Goal: Task Accomplishment & Management: Manage account settings

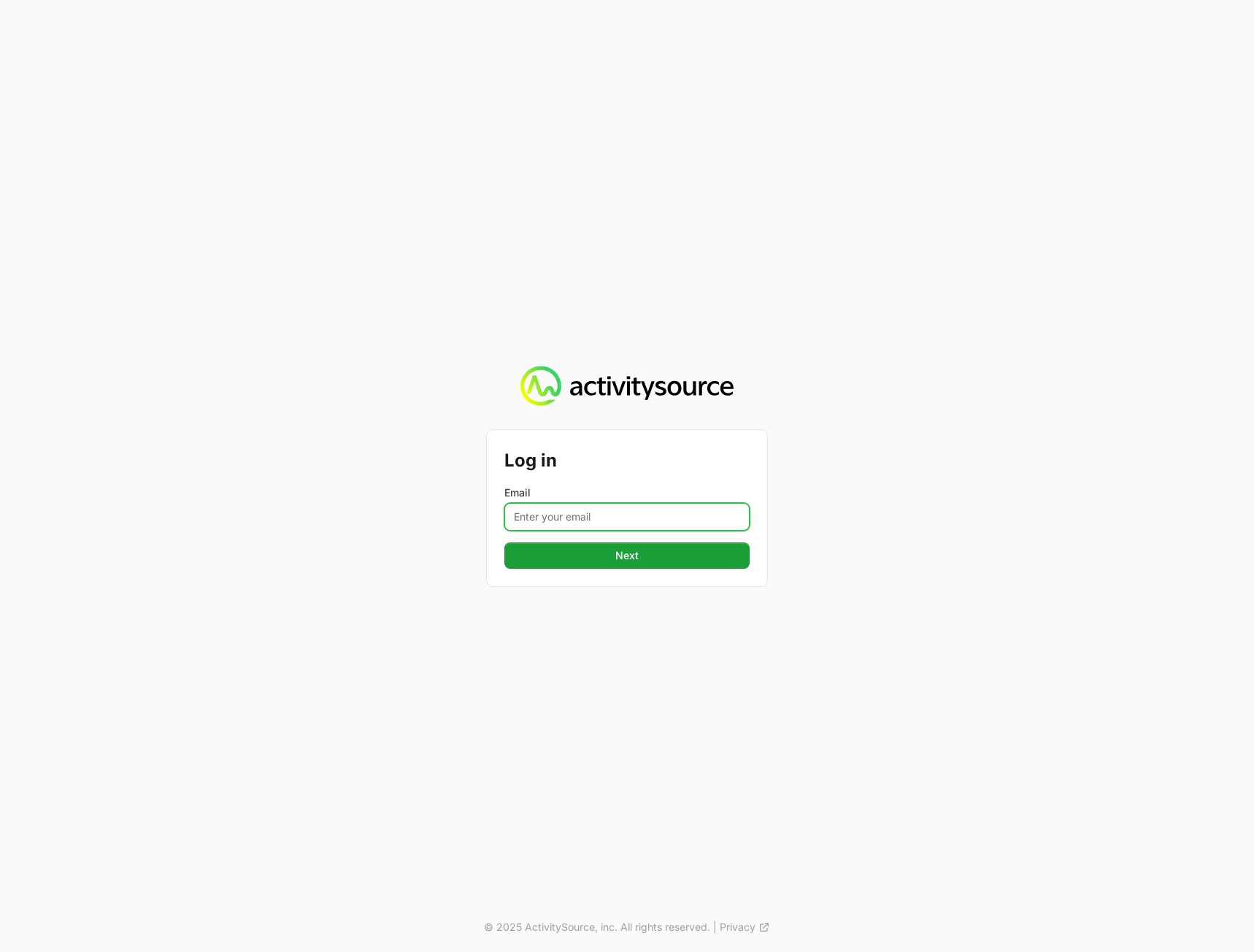
click at [595, 513] on input "Email" at bounding box center [627, 516] width 245 height 27
type input "[PERSON_NAME][EMAIL_ADDRESS][DOMAIN_NAME]"
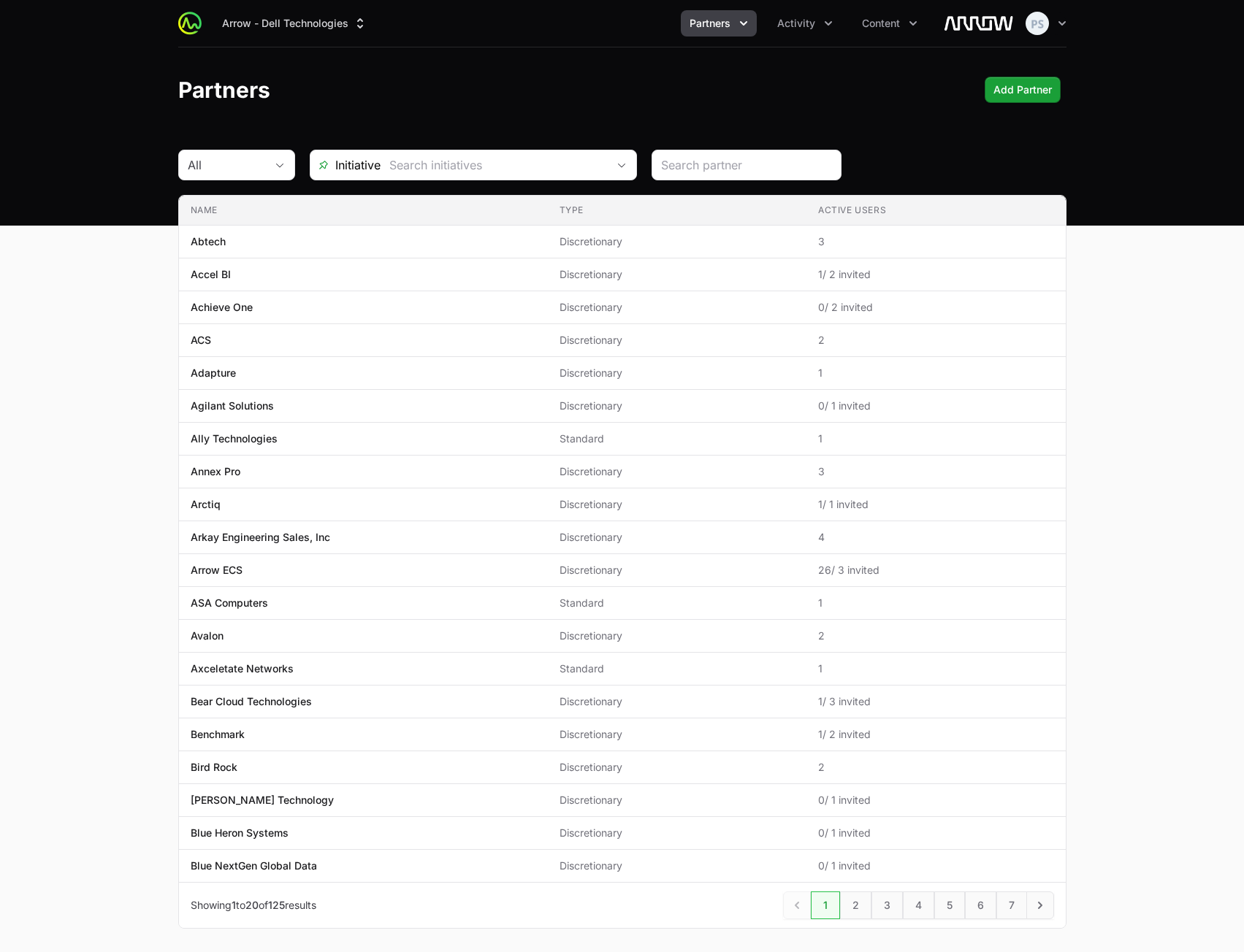
click at [1126, 536] on main "All Initiative Name Type Active Users Name Abtech Type Discretionary Active Use…" at bounding box center [622, 557] width 1244 height 814
click at [811, 36] on button "Activity" at bounding box center [804, 23] width 73 height 26
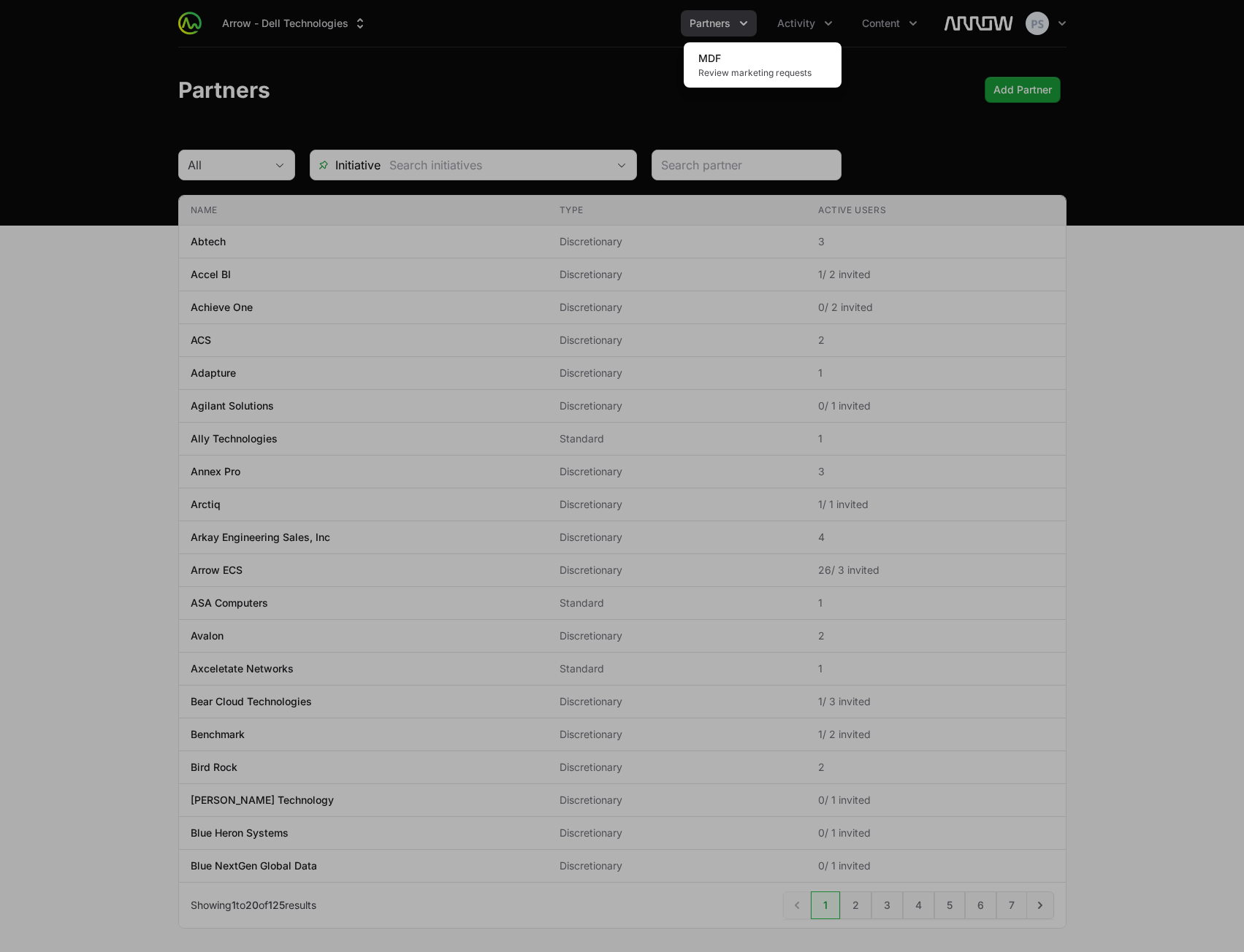
click at [291, 16] on div "Activity menu" at bounding box center [622, 476] width 1244 height 952
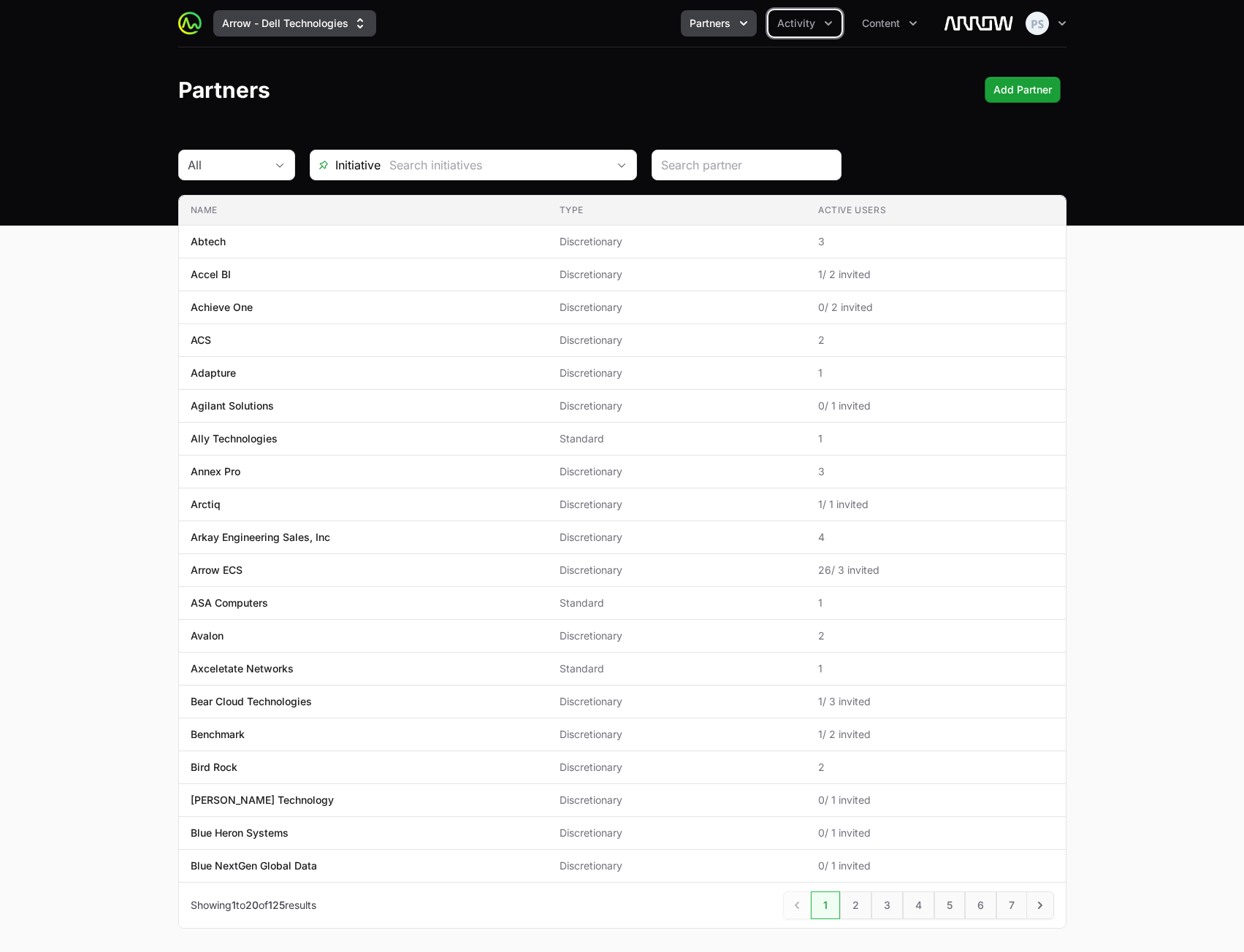
click at [299, 22] on button "Arrow - Dell Technologies" at bounding box center [294, 23] width 163 height 26
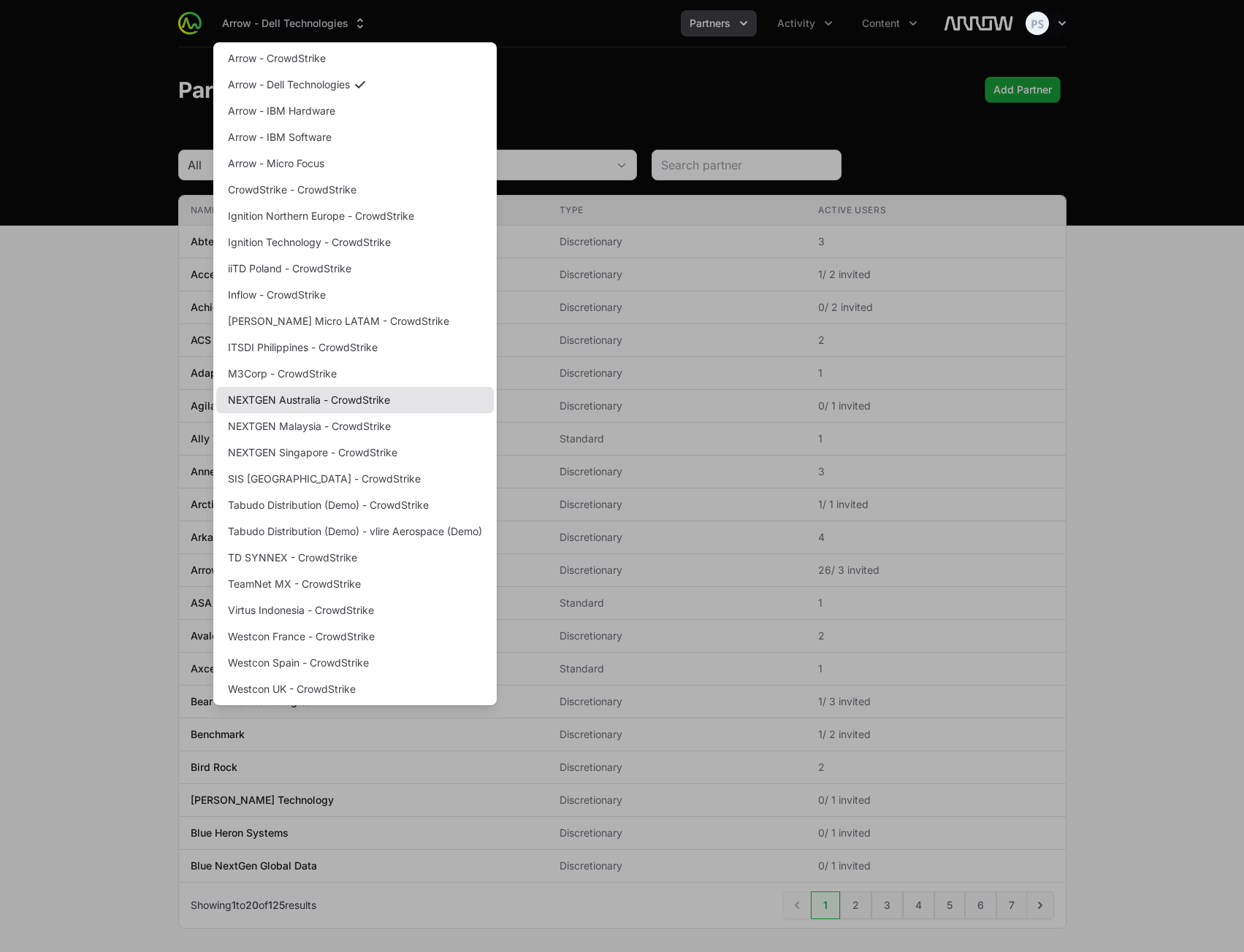
click at [378, 402] on link "NEXTGEN Australia - CrowdStrike" at bounding box center [355, 400] width 278 height 26
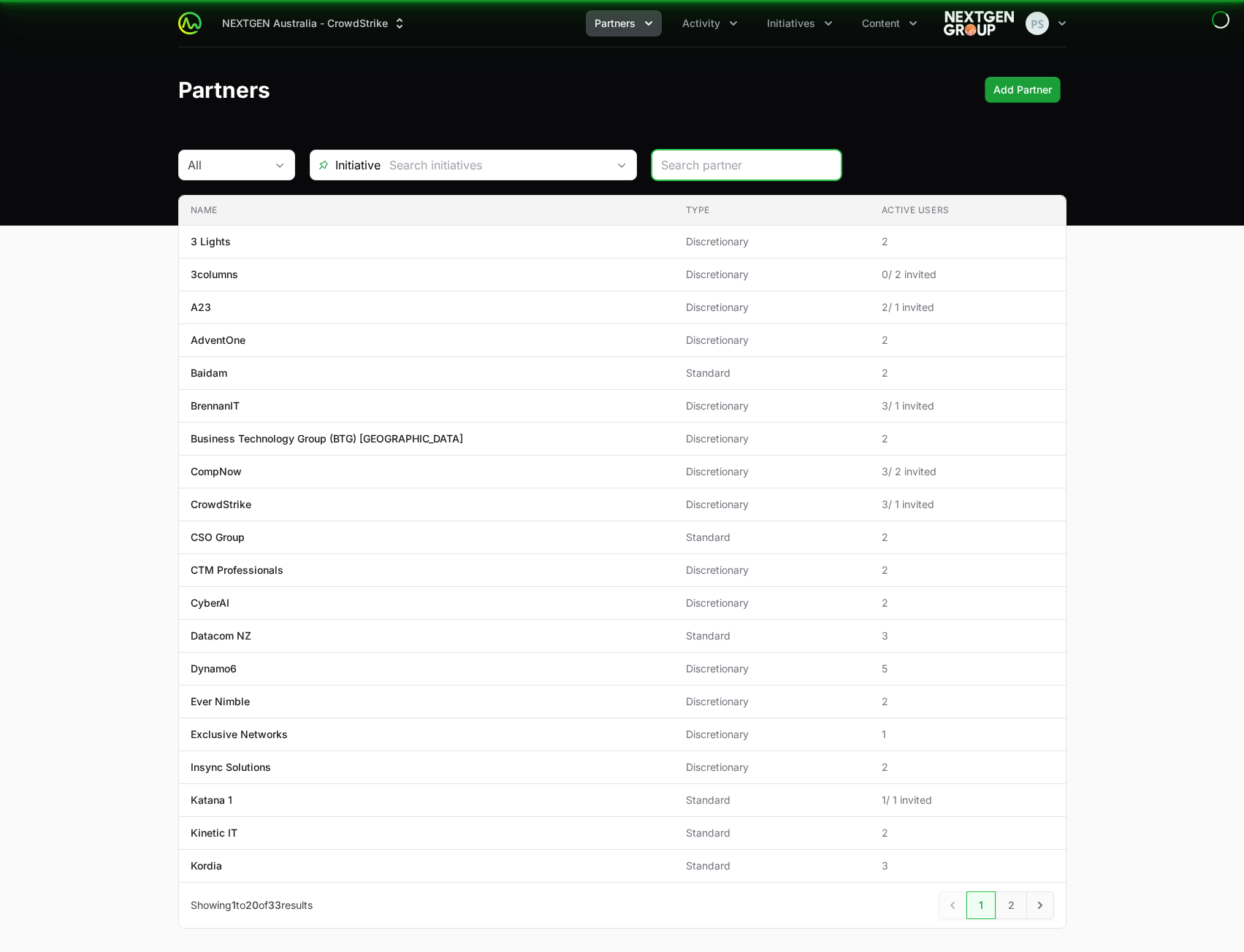
click at [794, 25] on span "Initiatives" at bounding box center [790, 24] width 48 height 15
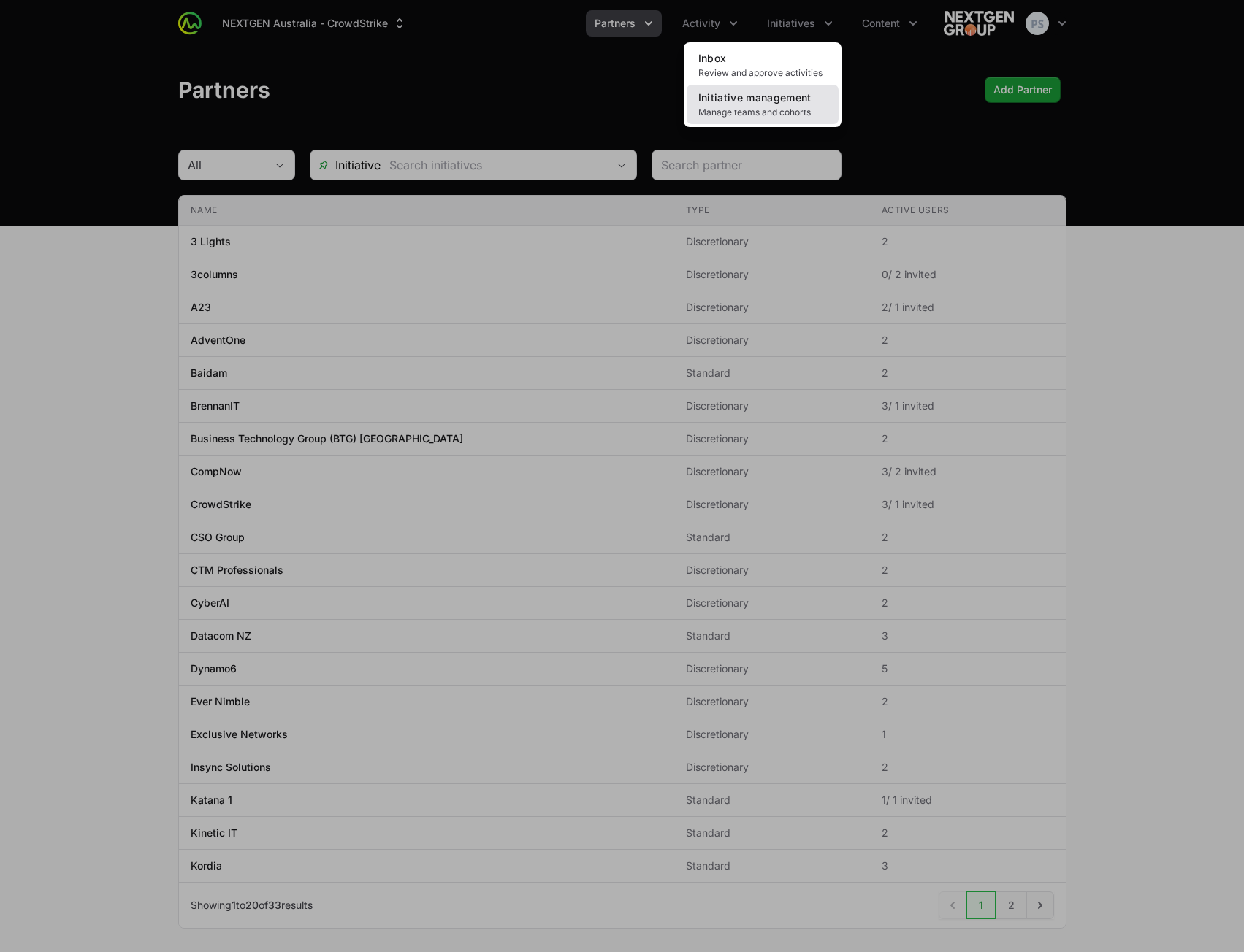
click at [767, 107] on span "Manage teams and cohorts" at bounding box center [762, 113] width 128 height 12
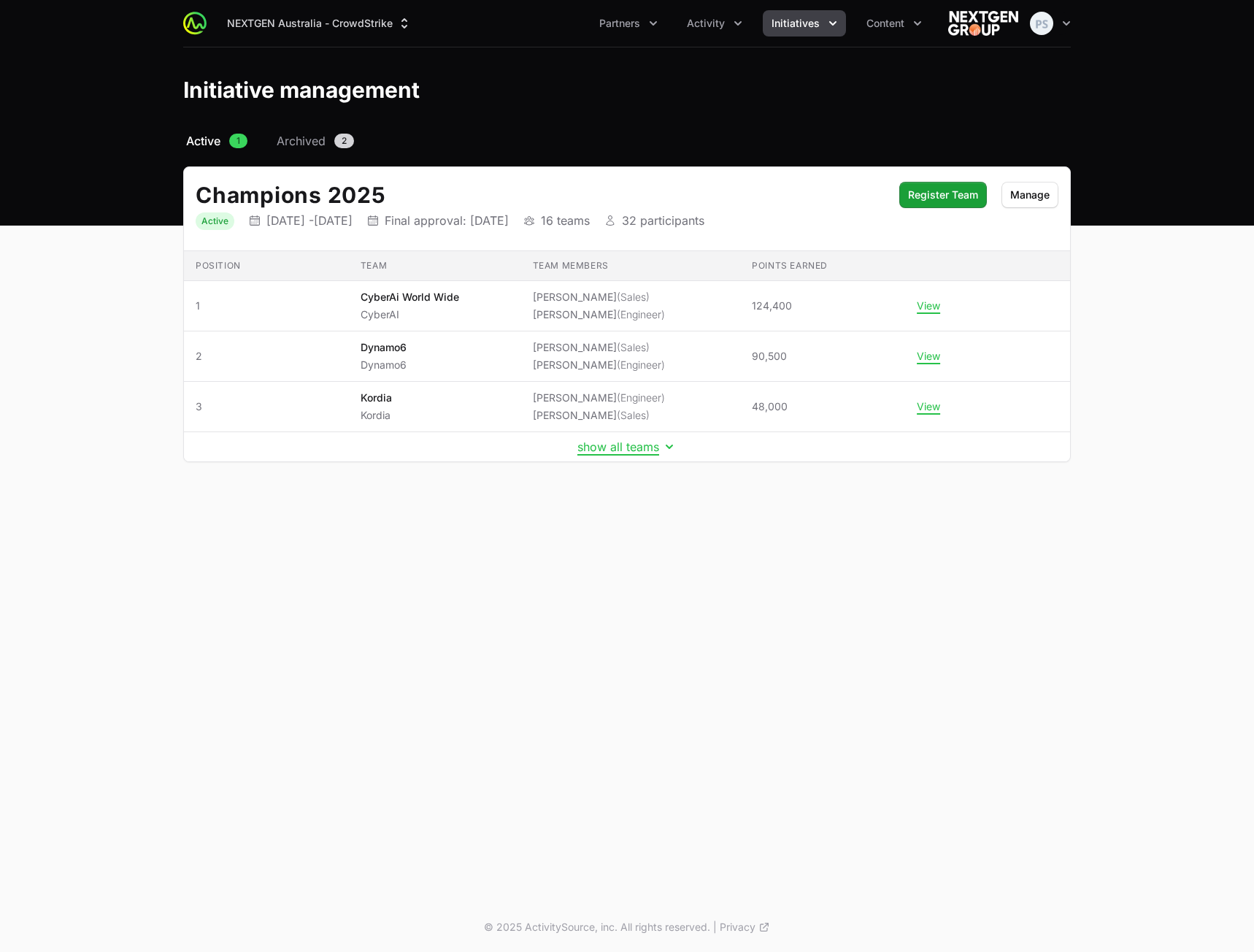
click at [303, 151] on div "Select a tab Active Archived Active 1 Archived 2 Champions 2025 Status Active I…" at bounding box center [627, 315] width 935 height 365
click at [308, 141] on span "Archived" at bounding box center [301, 141] width 49 height 18
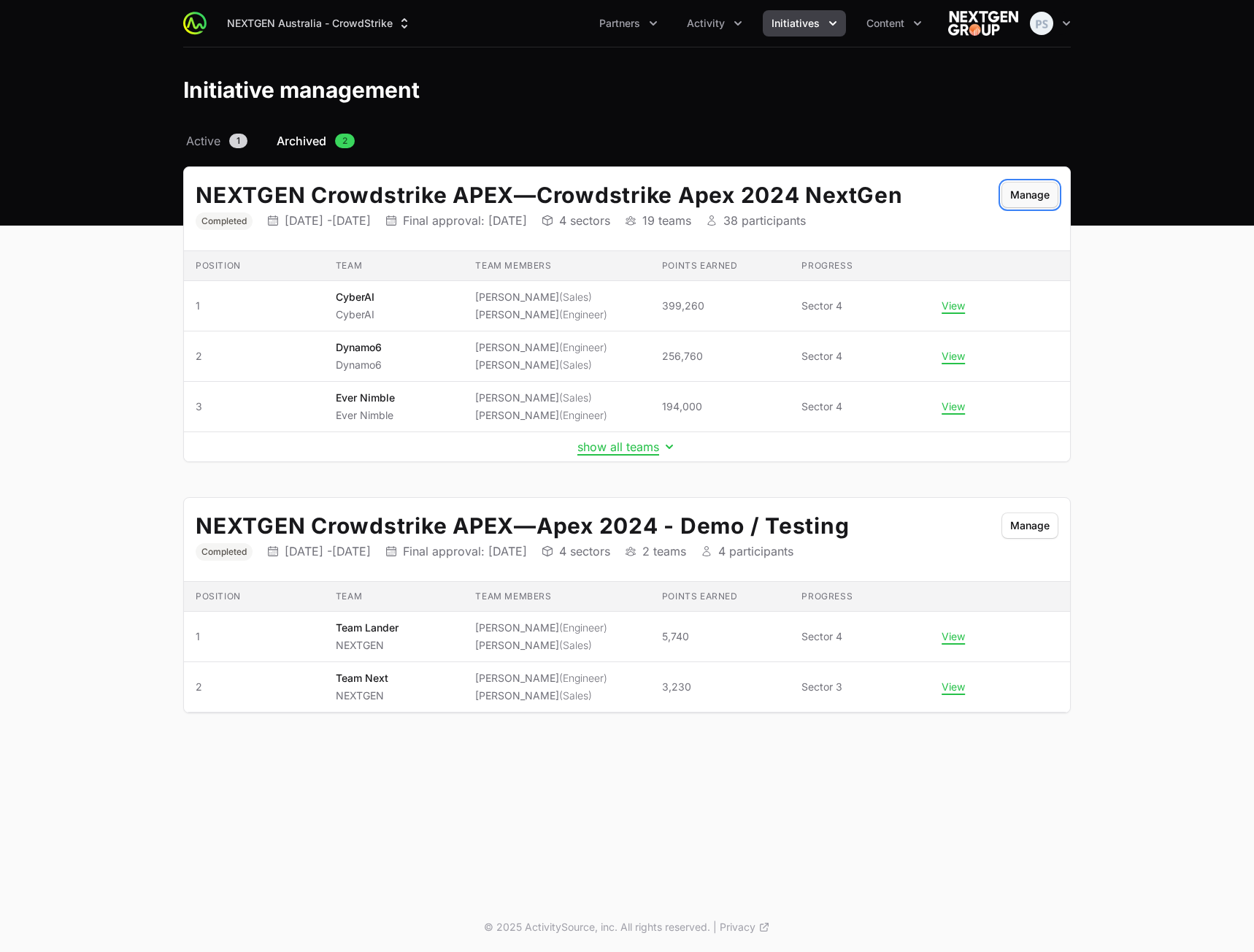
click at [1020, 193] on span "Manage" at bounding box center [1030, 195] width 39 height 18
